Goal: Task Accomplishment & Management: Manage account settings

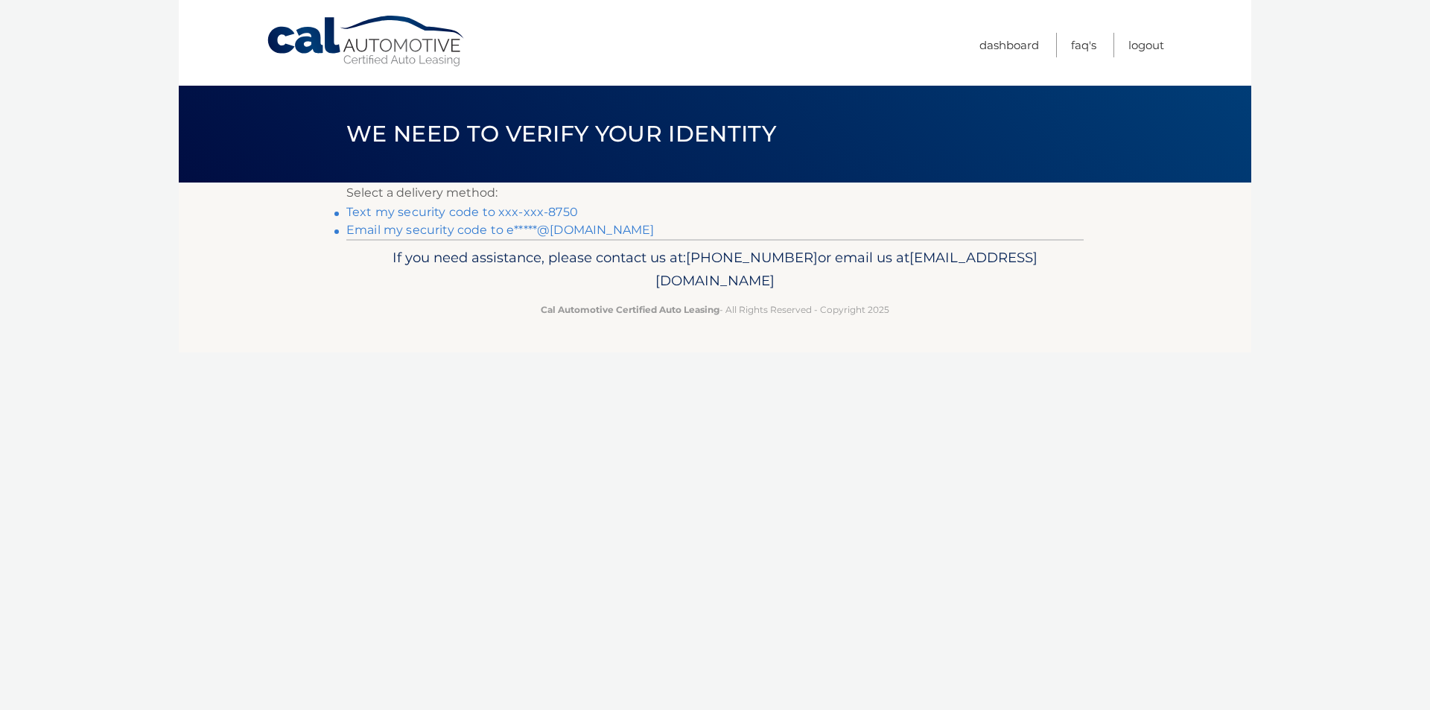
click at [505, 211] on link "Text my security code to xxx-xxx-8750" at bounding box center [462, 212] width 232 height 14
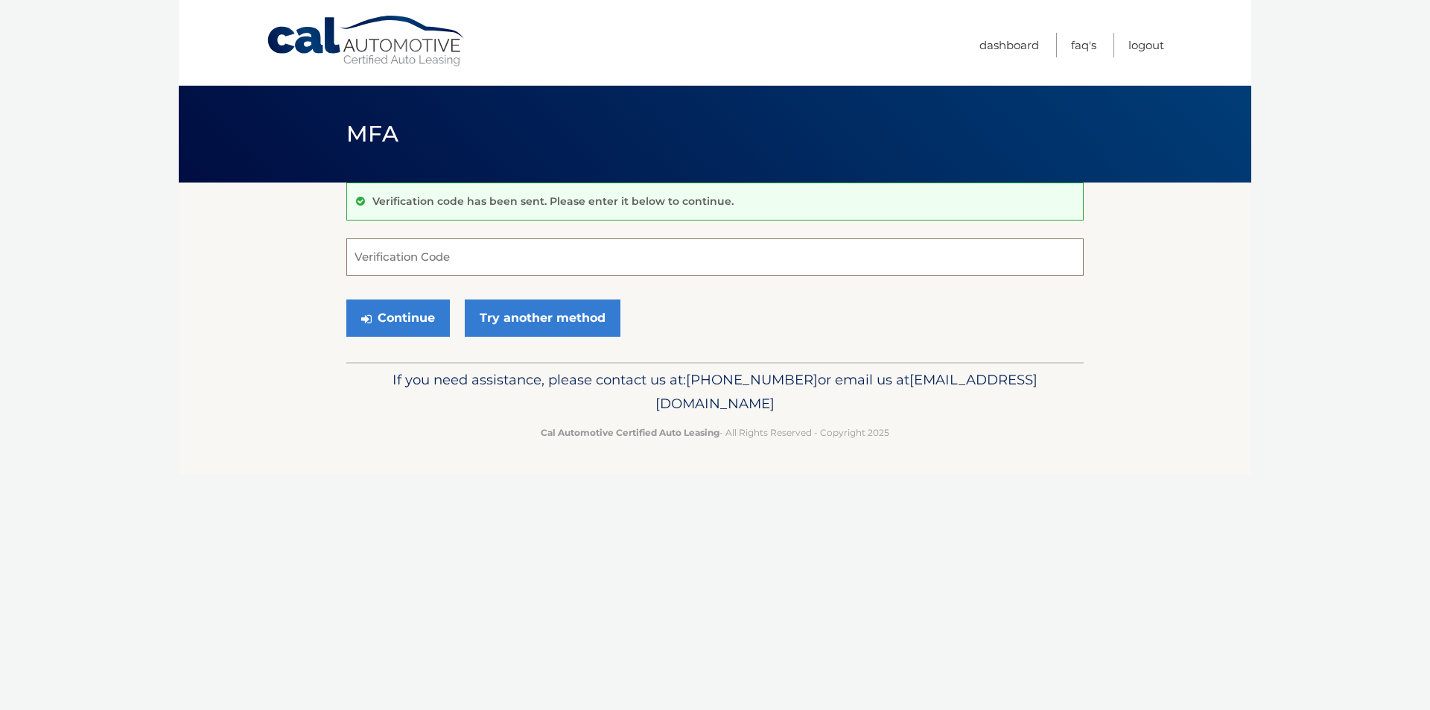
click at [667, 264] on input "Verification Code" at bounding box center [714, 256] width 737 height 37
type input "659509"
click at [409, 315] on button "Continue" at bounding box center [397, 317] width 103 height 37
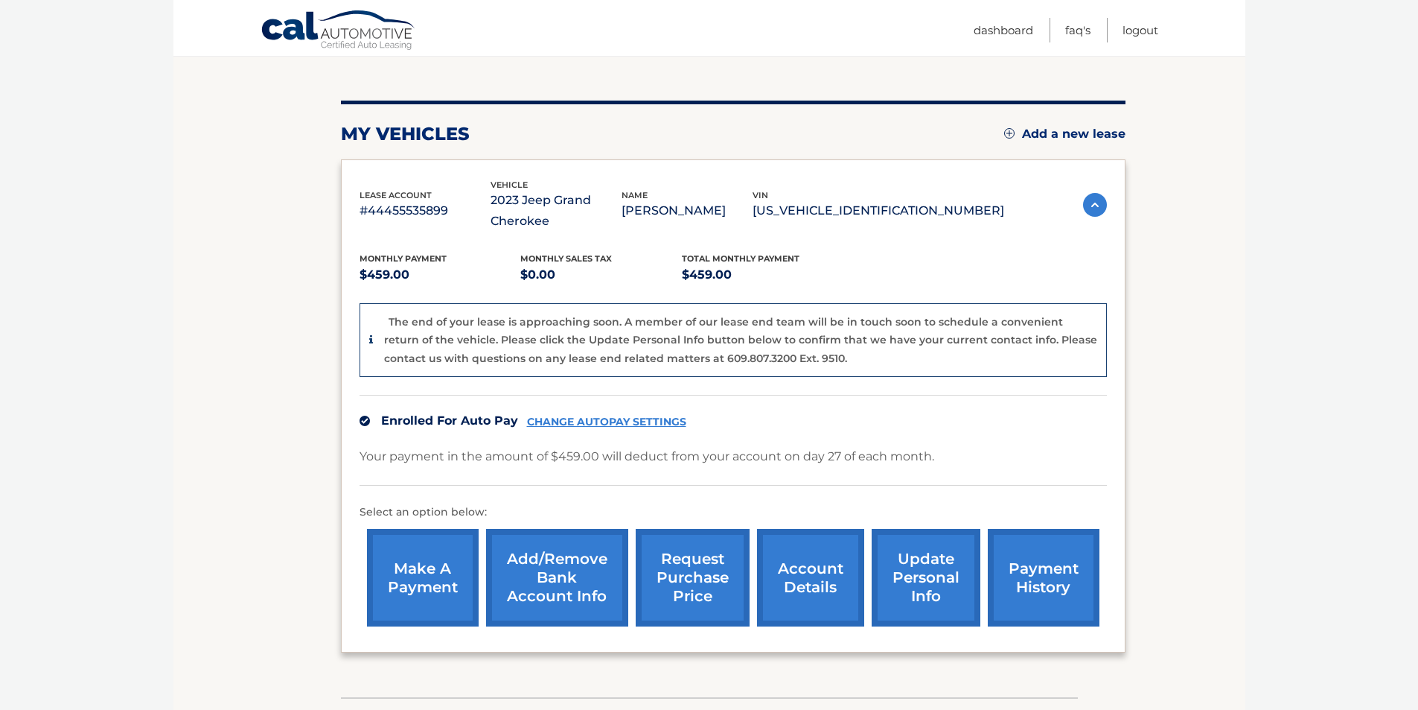
scroll to position [223, 0]
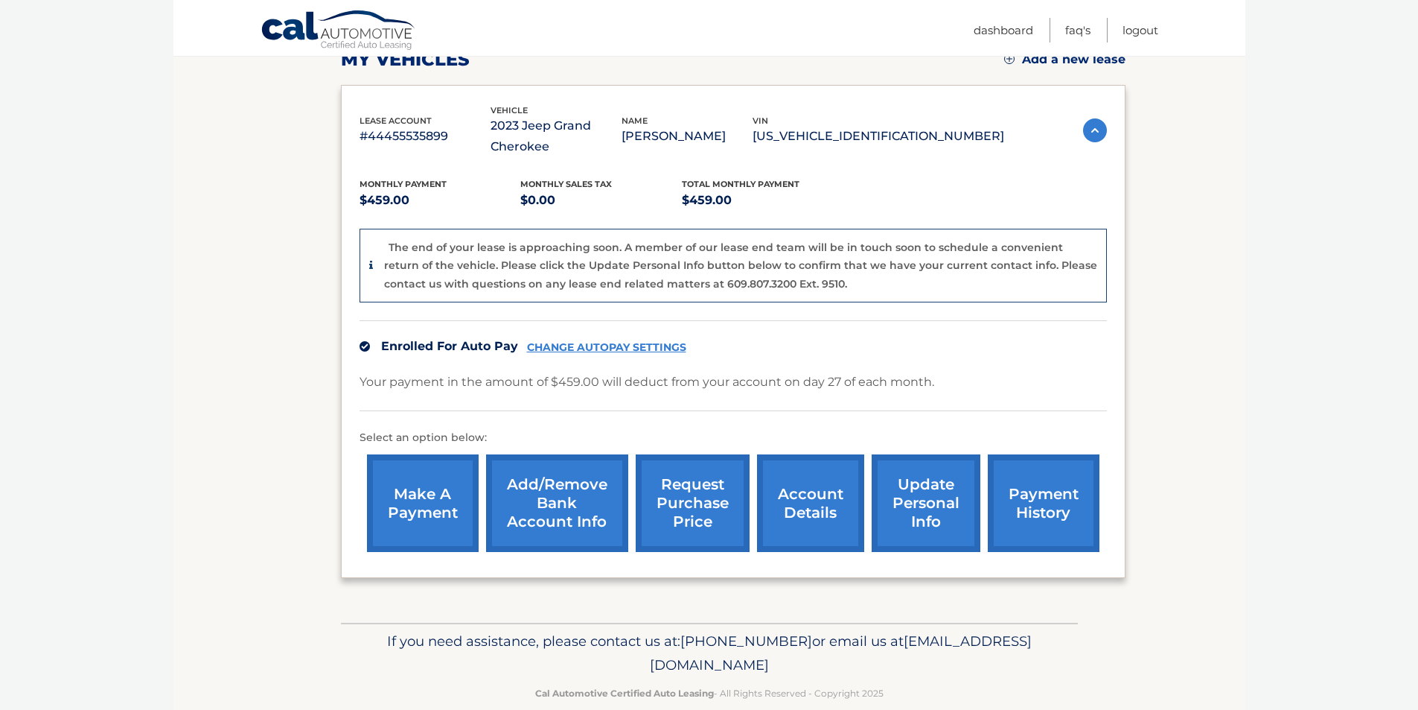
click at [838, 524] on link "account details" at bounding box center [810, 503] width 107 height 98
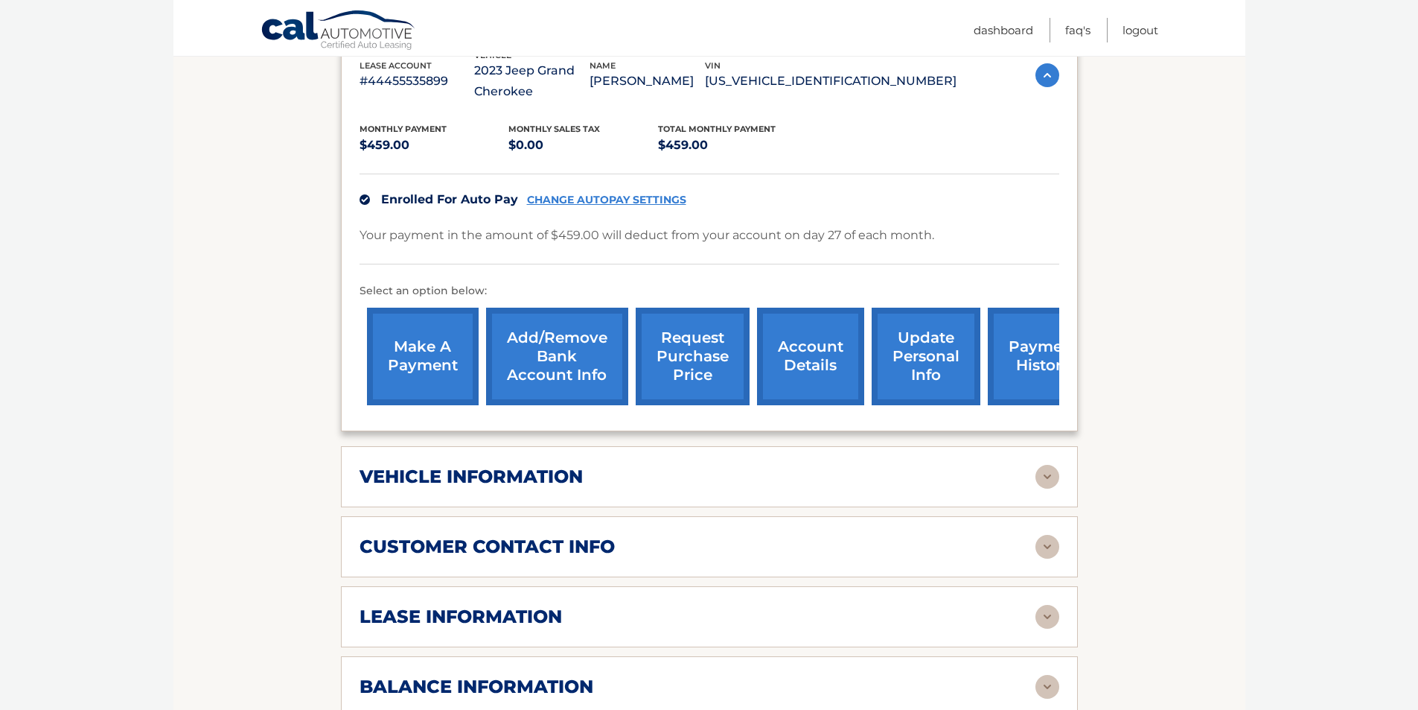
scroll to position [372, 0]
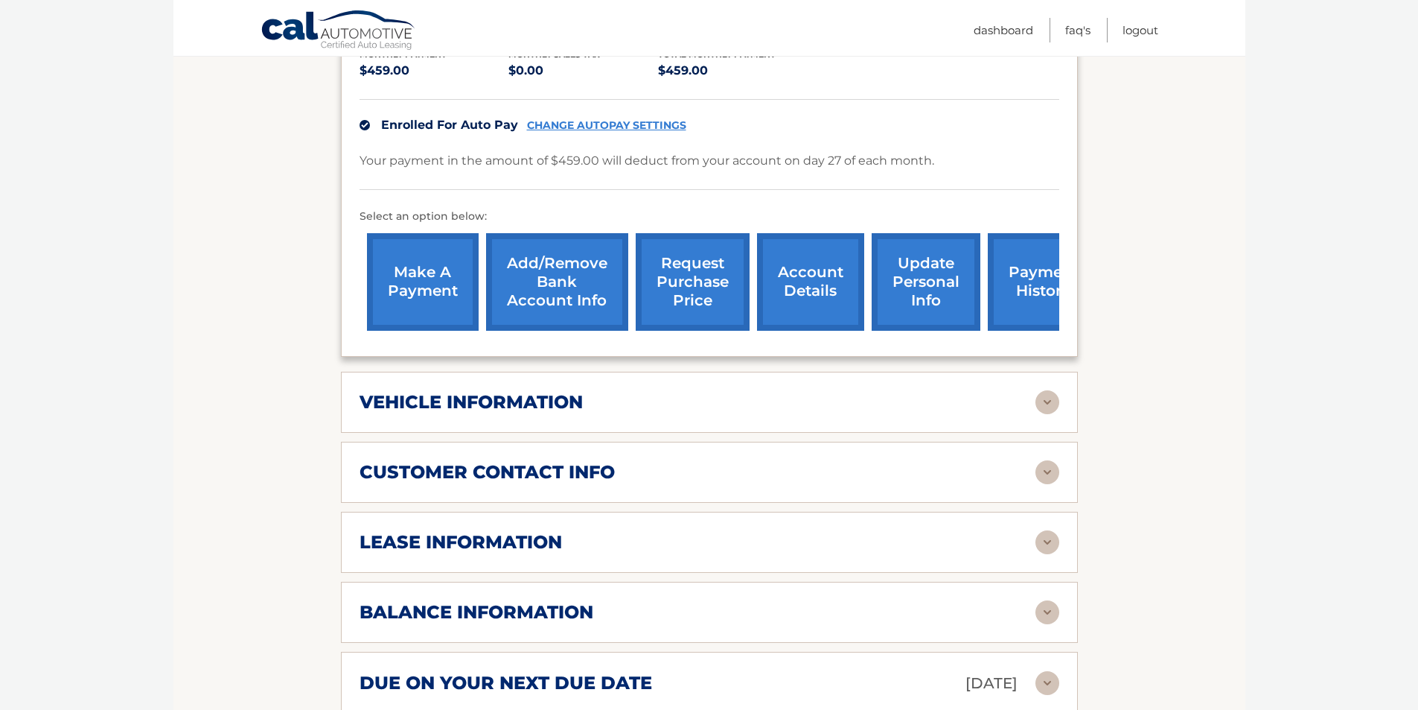
click at [1055, 607] on img at bounding box center [1048, 612] width 24 height 24
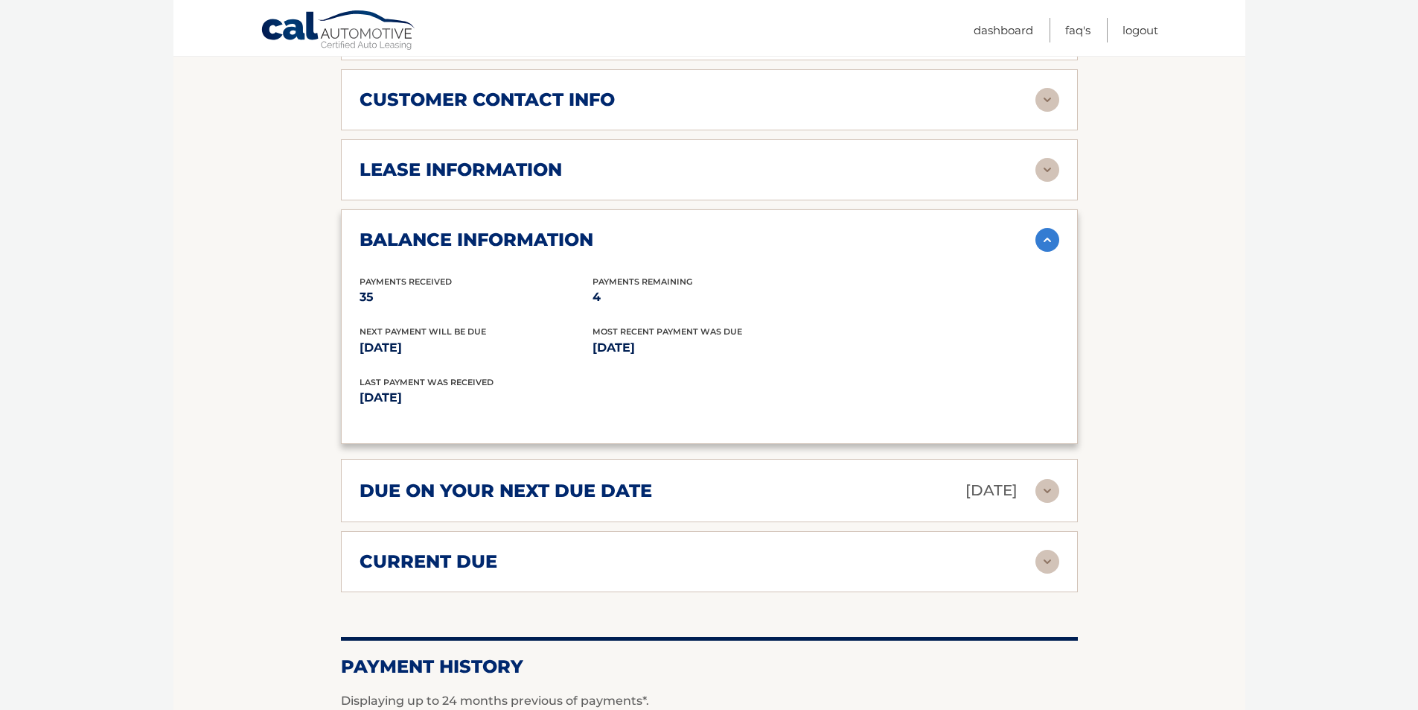
scroll to position [670, 0]
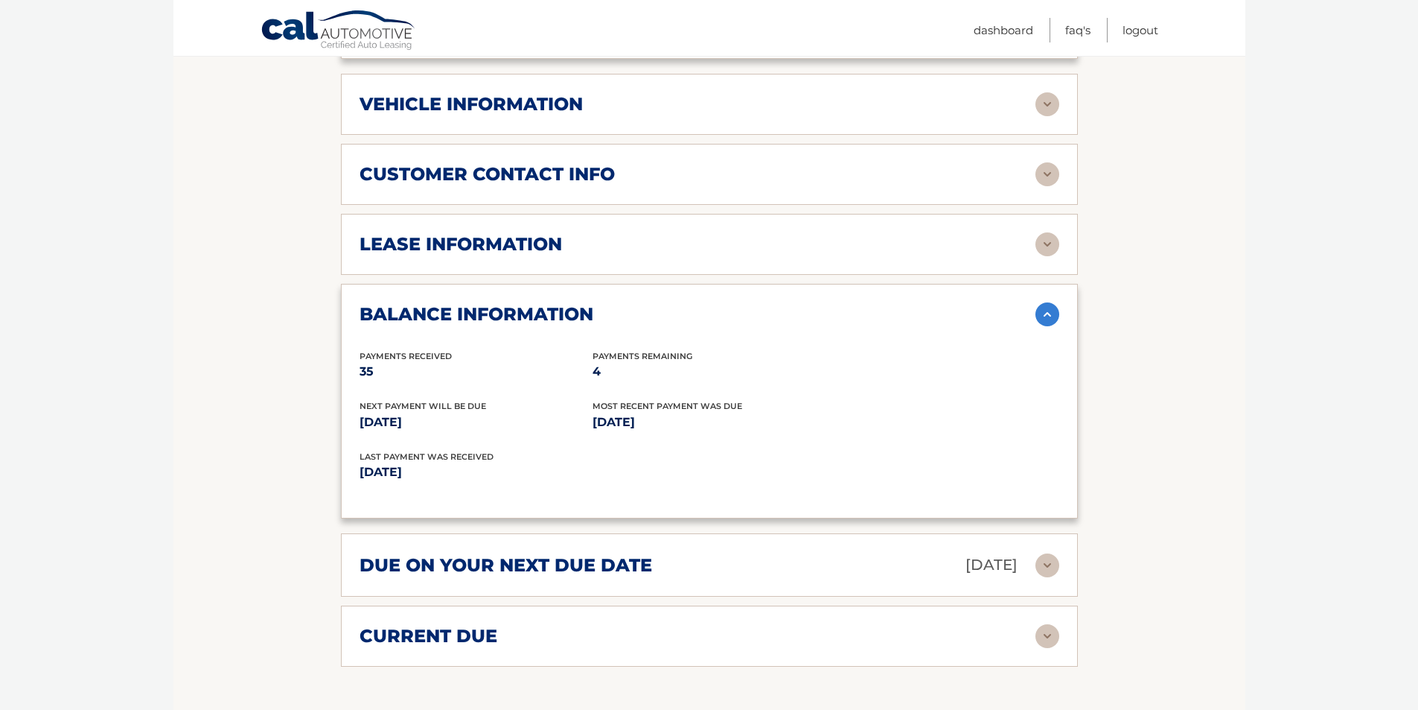
click at [1051, 640] on img at bounding box center [1048, 636] width 24 height 24
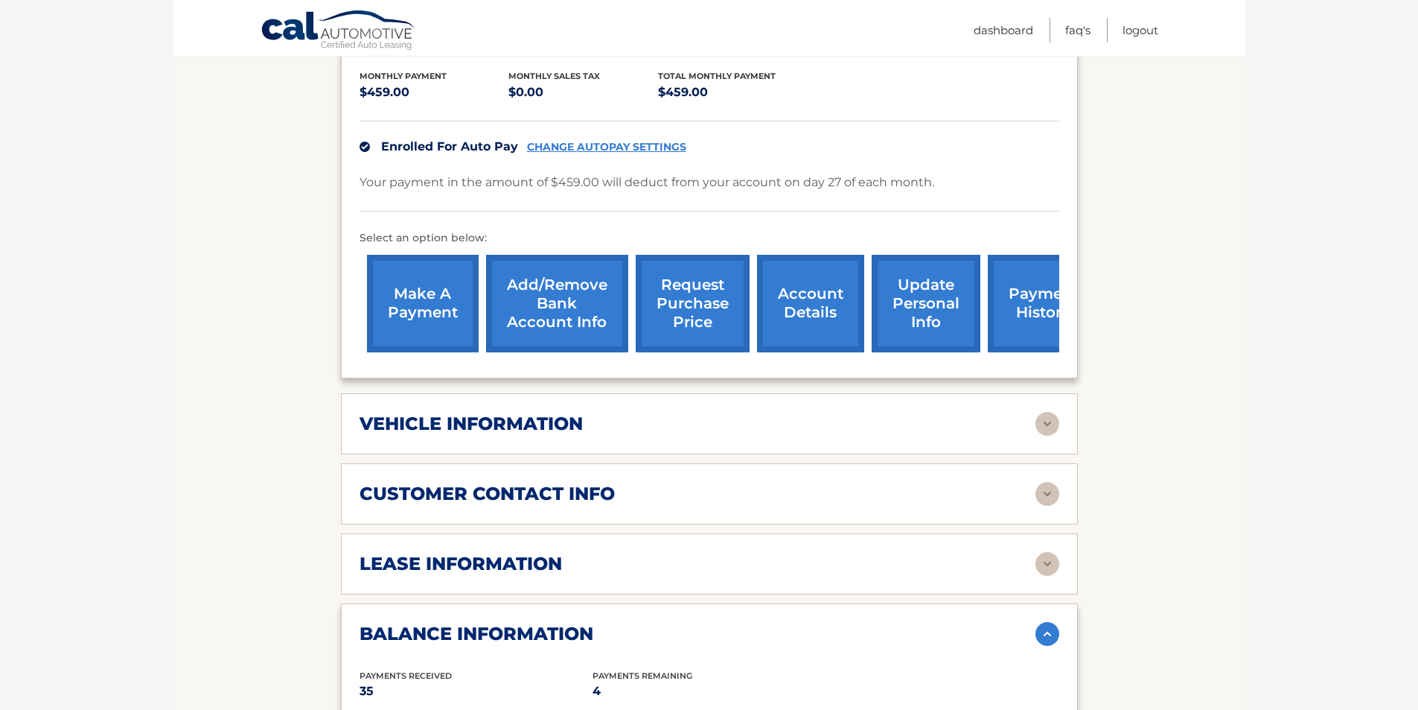
scroll to position [0, 0]
